Goal: Find specific page/section: Find specific page/section

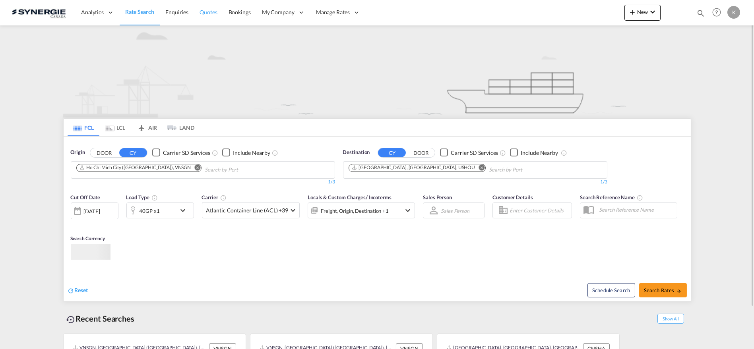
click at [211, 8] on span "Quotes" at bounding box center [208, 12] width 17 height 8
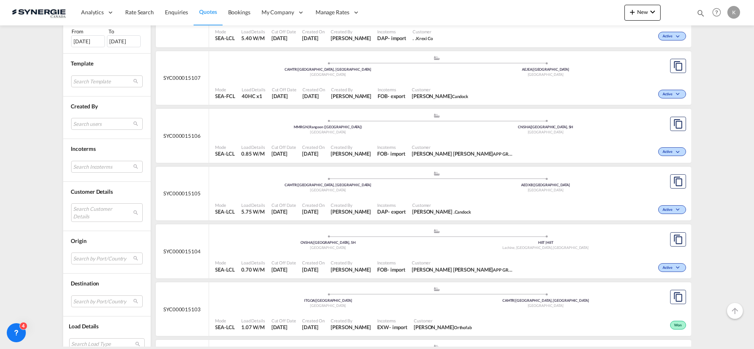
scroll to position [729, 0]
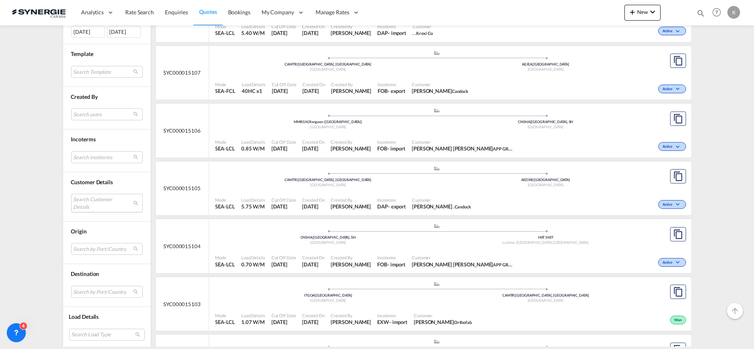
click at [102, 202] on md-select "Search Customer Details user name user [PERSON_NAME] [PERSON_NAME][EMAIL_ADDRES…" at bounding box center [107, 203] width 72 height 18
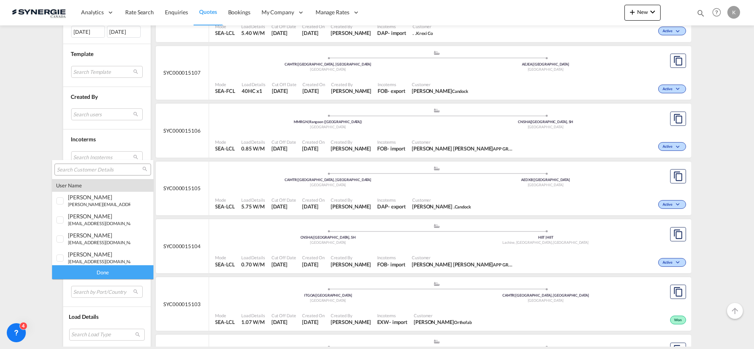
click at [96, 172] on input "search" at bounding box center [99, 170] width 85 height 7
type input "womance"
drag, startPoint x: 750, startPoint y: 186, endPoint x: 749, endPoint y: 81, distance: 104.9
click at [749, 81] on md-backdrop at bounding box center [377, 174] width 754 height 349
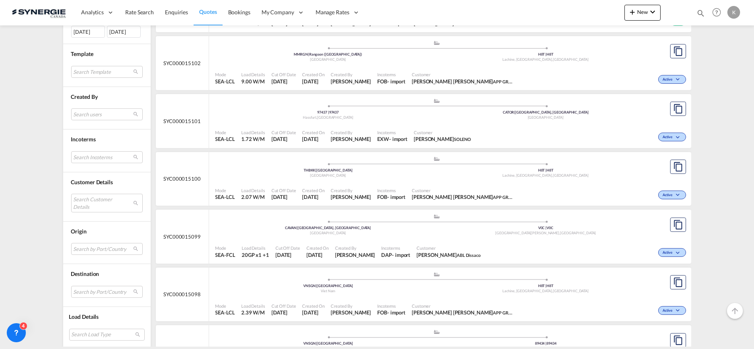
scroll to position [1037, 0]
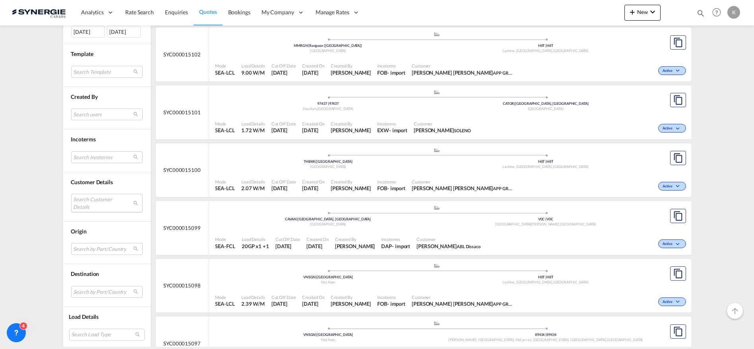
click at [96, 200] on md-select "Search Customer Details" at bounding box center [107, 203] width 72 height 18
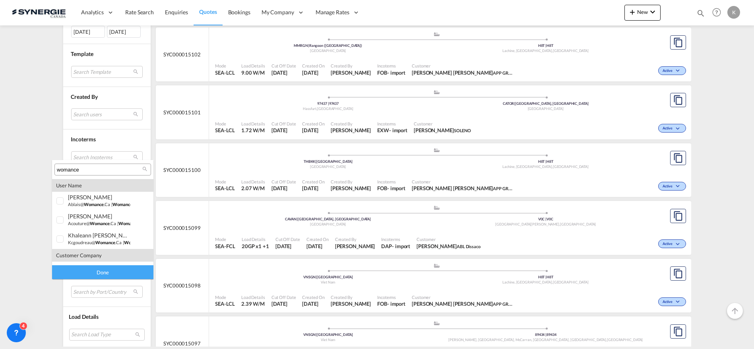
click at [92, 168] on input "womance" at bounding box center [99, 170] width 85 height 7
click at [62, 199] on div at bounding box center [60, 202] width 8 height 8
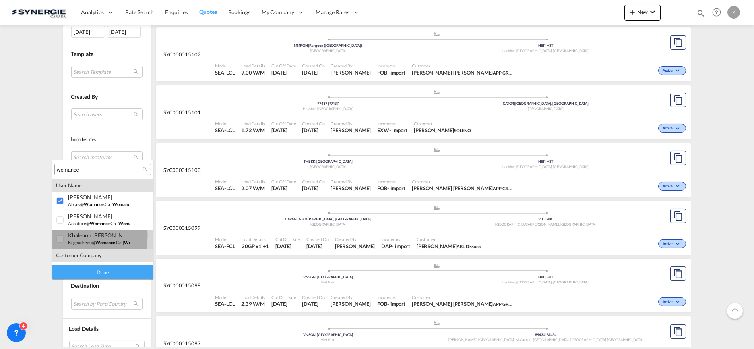
click at [60, 236] on div at bounding box center [60, 240] width 8 height 8
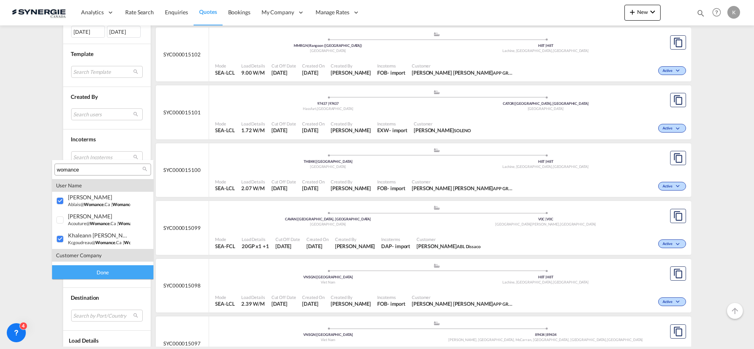
click at [103, 273] on div "Done" at bounding box center [102, 272] width 101 height 14
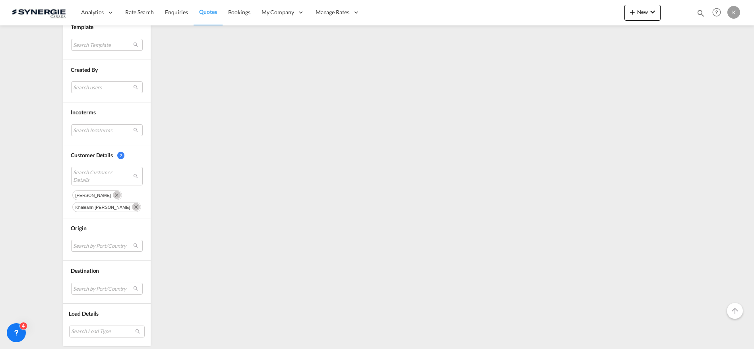
scroll to position [0, 0]
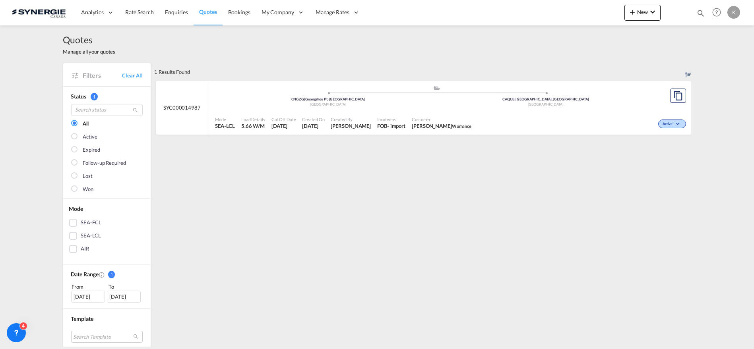
click at [85, 300] on div "[DATE]" at bounding box center [88, 297] width 34 height 12
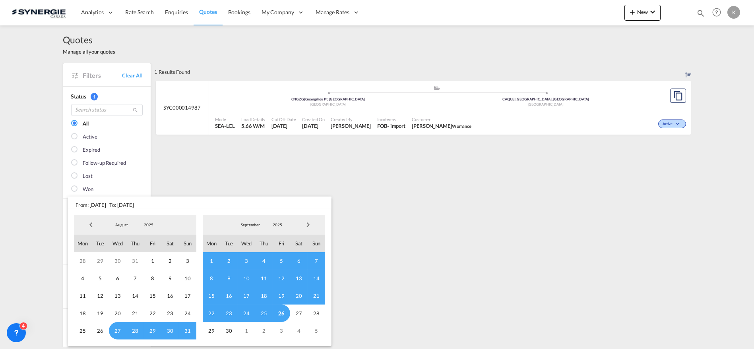
click at [89, 226] on span "Previous Month" at bounding box center [91, 225] width 16 height 16
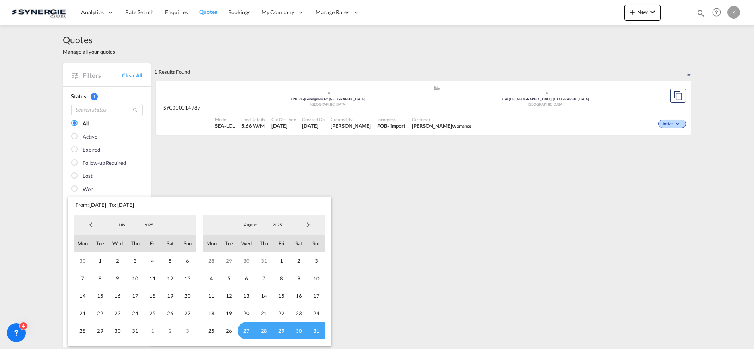
click at [89, 226] on span "Previous Month" at bounding box center [91, 225] width 16 height 16
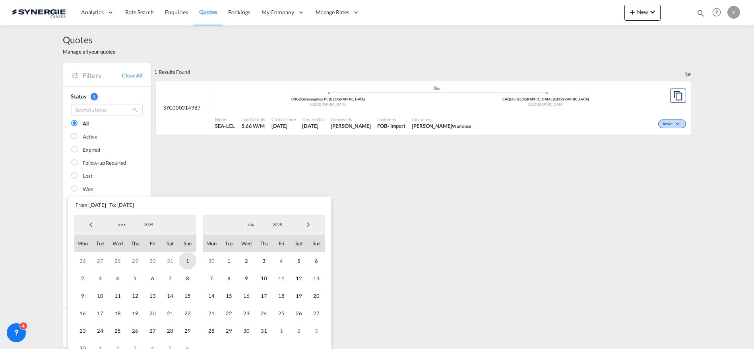
click at [188, 260] on span "1" at bounding box center [187, 260] width 17 height 17
click at [308, 225] on span "Next Month" at bounding box center [308, 225] width 16 height 16
click at [320, 330] on span "31" at bounding box center [316, 330] width 17 height 17
